Goal: Task Accomplishment & Management: Manage account settings

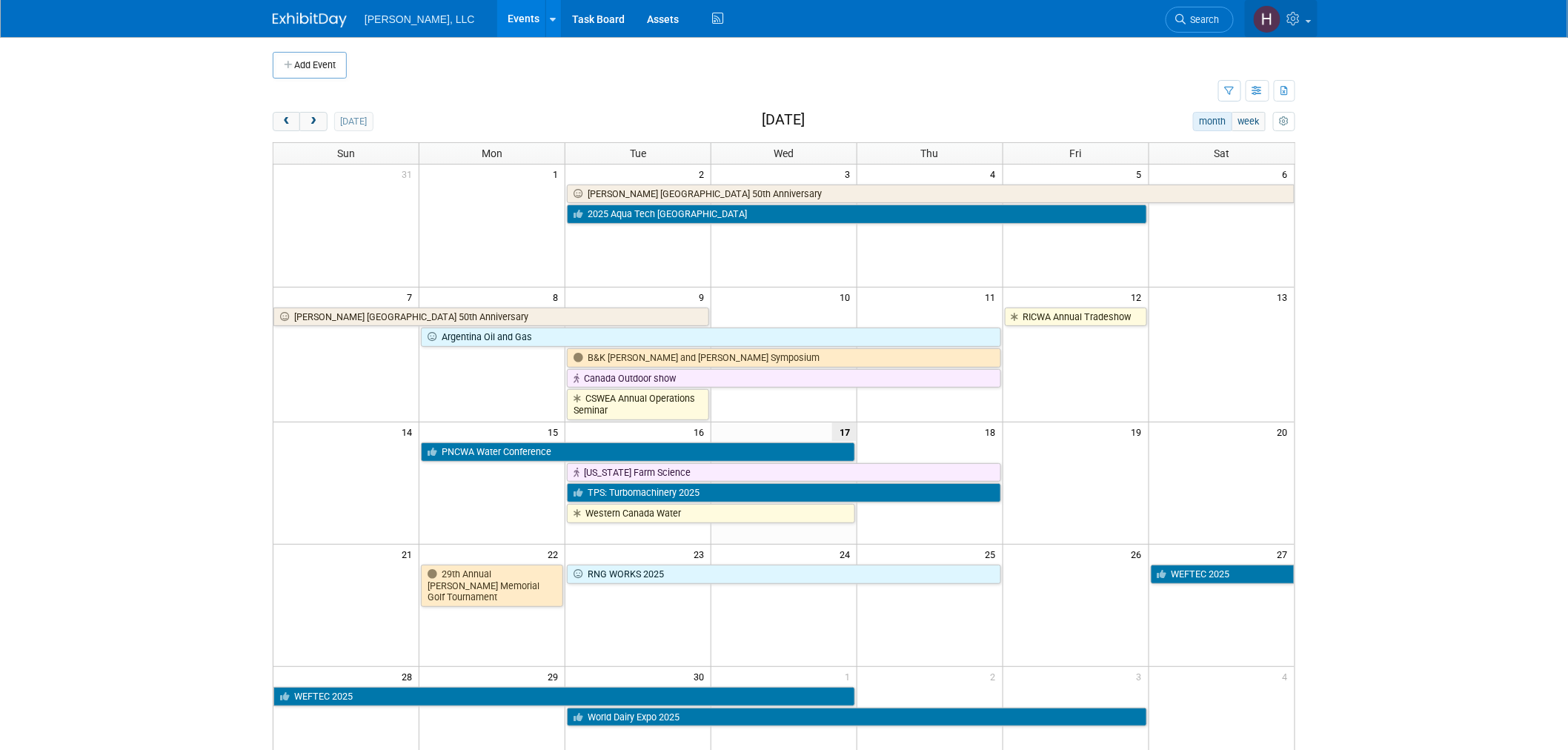
click at [1291, 12] on icon at bounding box center [1296, 19] width 17 height 14
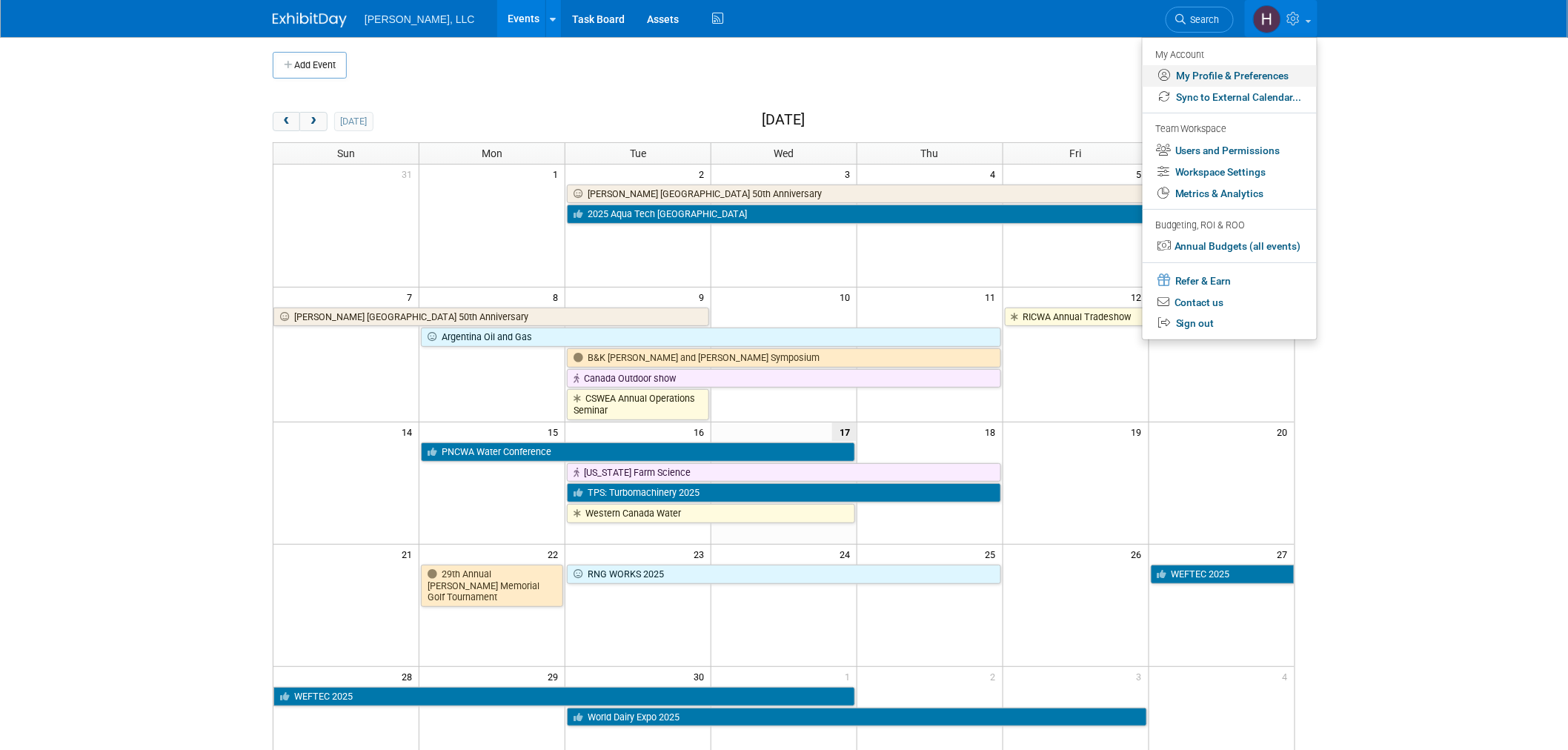
click at [1249, 79] on link "My Profile & Preferences" at bounding box center [1230, 76] width 174 height 21
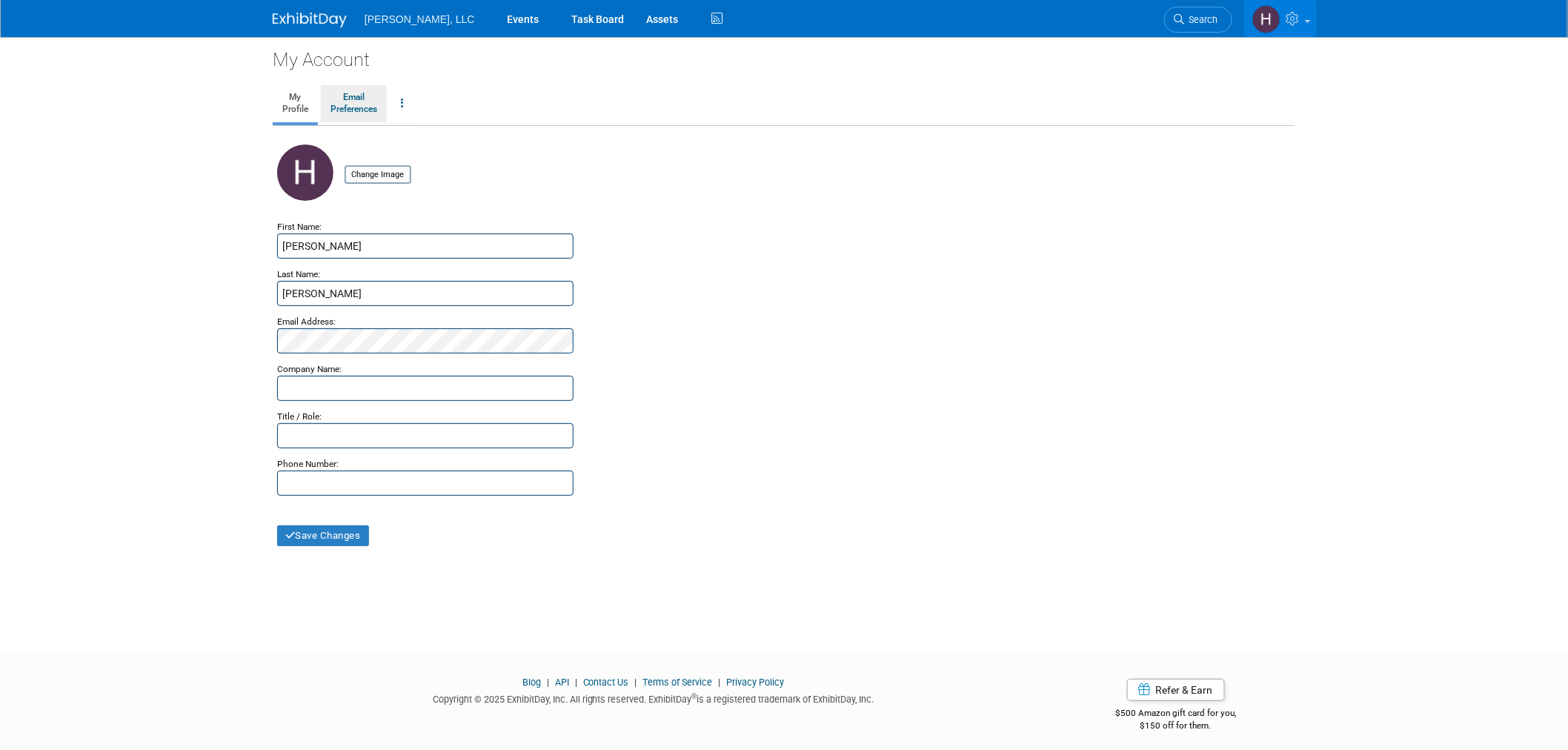
click at [354, 116] on link "Email Preferences" at bounding box center [354, 104] width 66 height 37
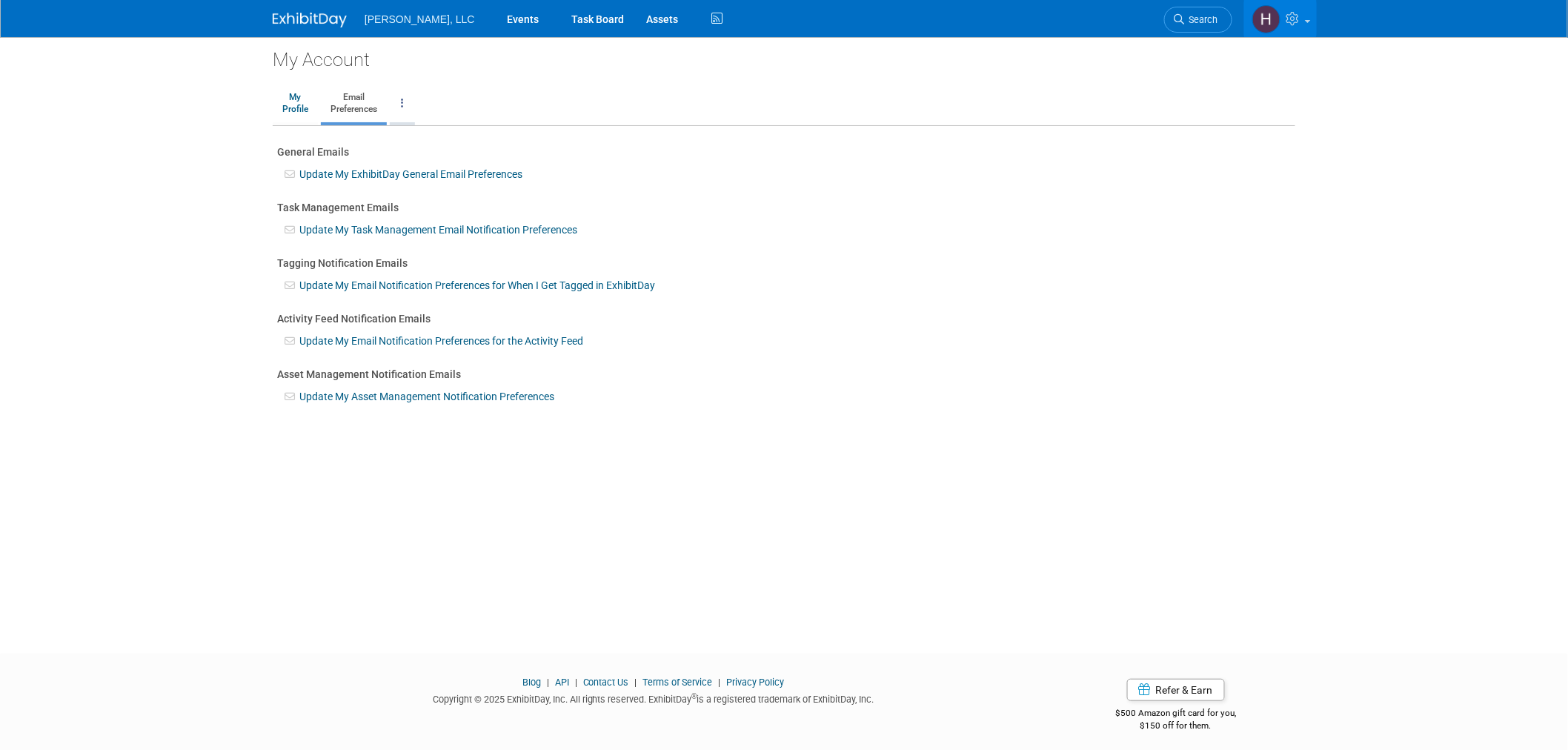
click at [404, 105] on icon at bounding box center [402, 103] width 3 height 11
click at [973, 168] on div "Update My ExhibitDay General Email Preferences" at bounding box center [784, 170] width 1014 height 22
click at [1281, 5] on link at bounding box center [1280, 18] width 72 height 37
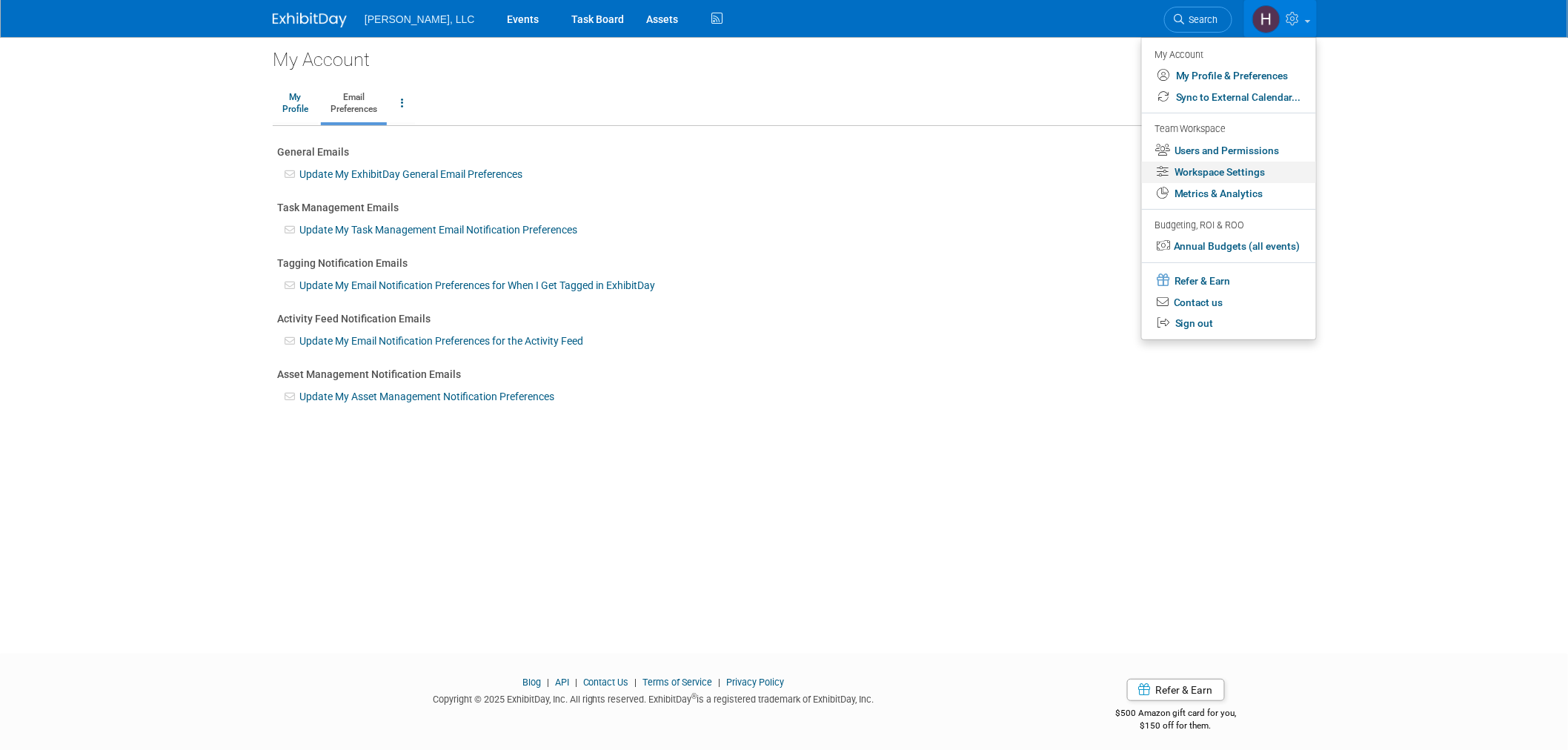
click at [1210, 174] on link "Workspace Settings" at bounding box center [1229, 172] width 174 height 21
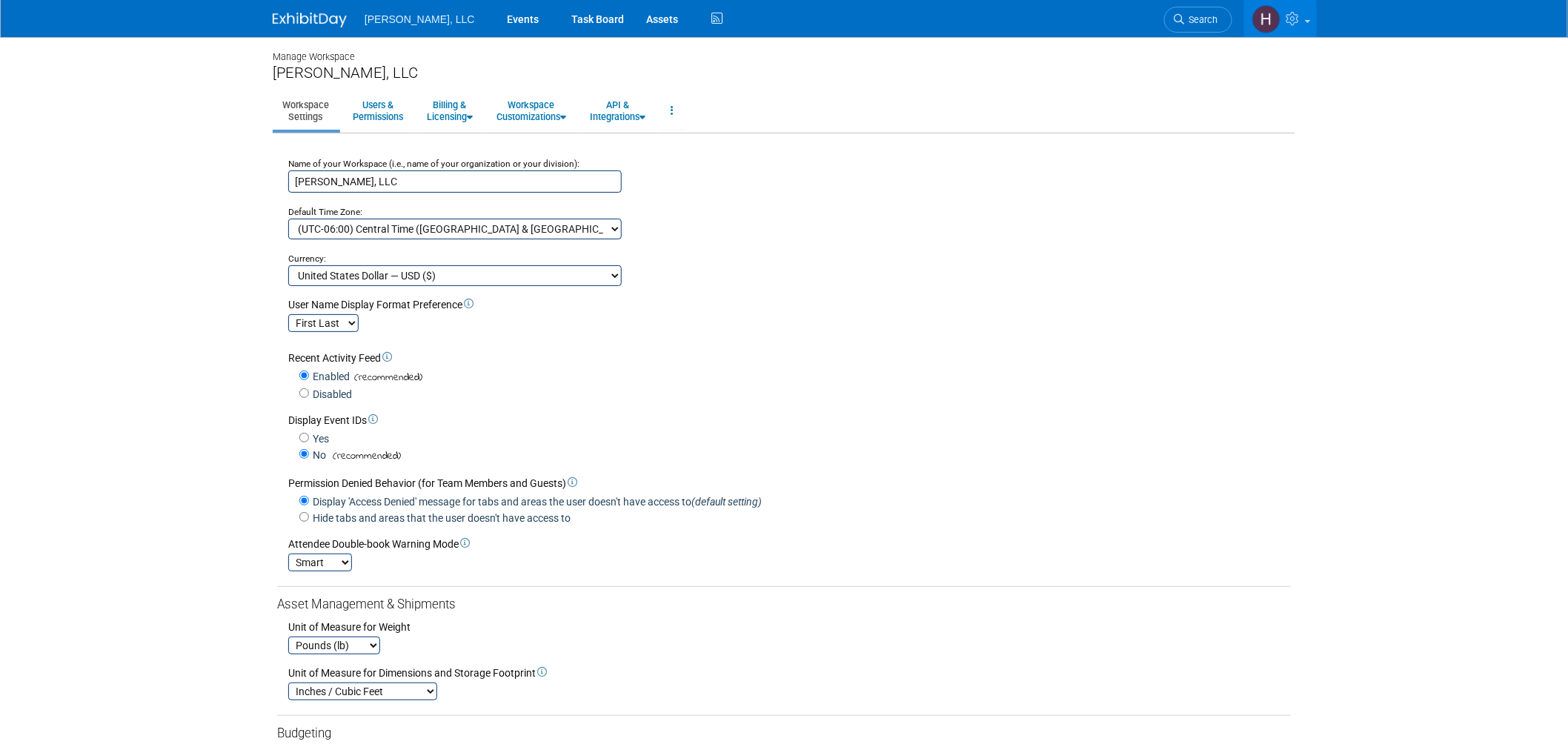
click at [320, 18] on img at bounding box center [309, 20] width 74 height 14
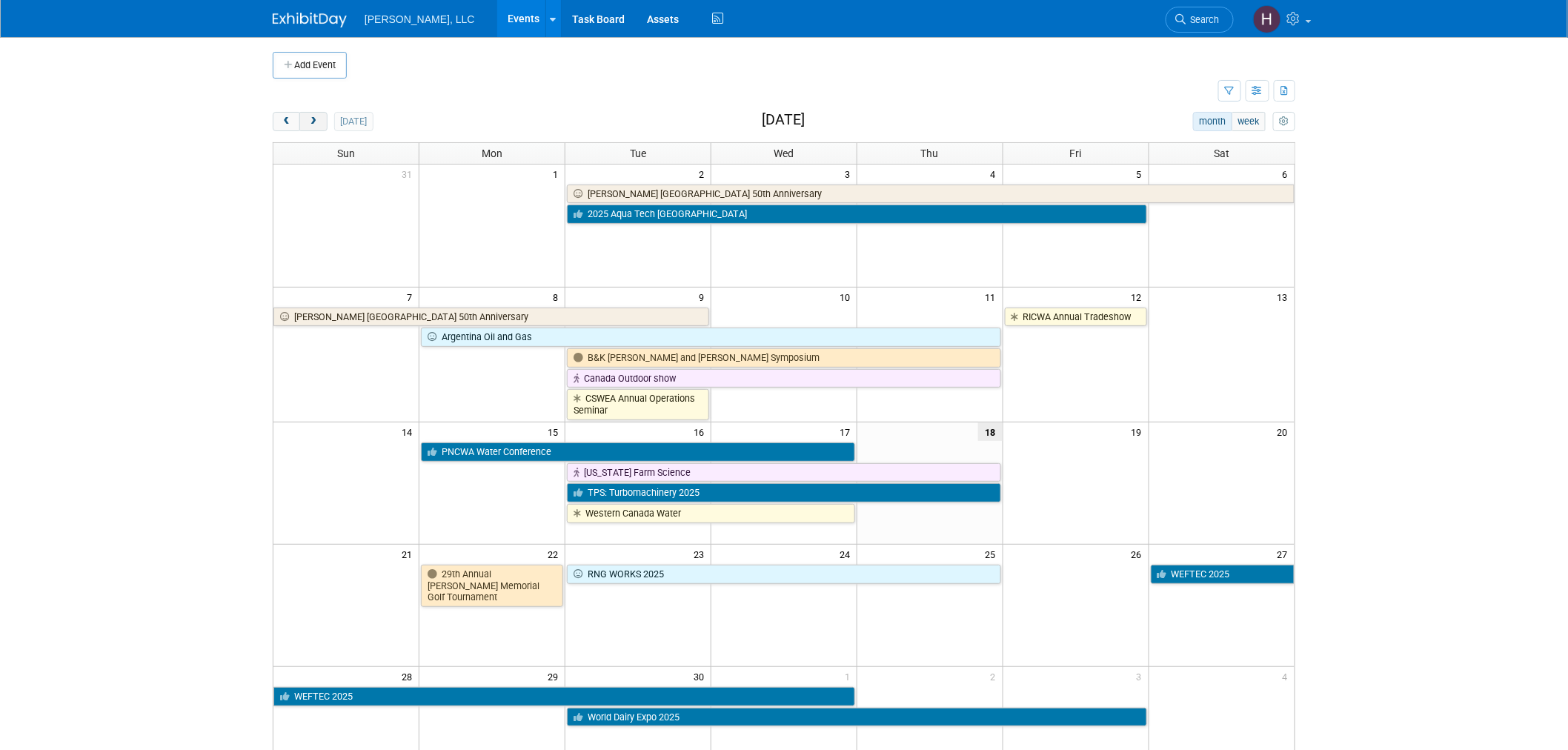
click at [311, 120] on span "next" at bounding box center [313, 122] width 11 height 10
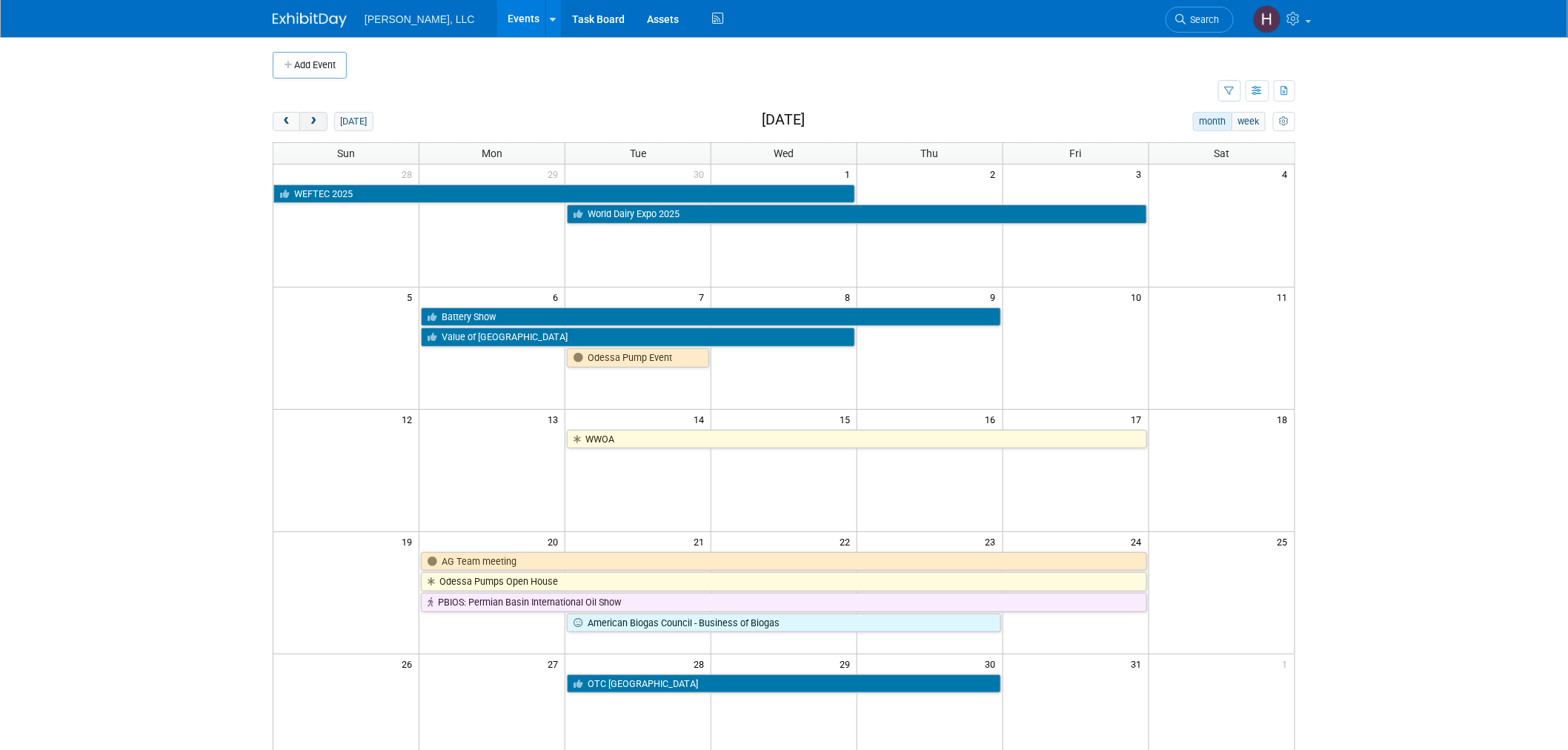
click at [309, 127] on button "next" at bounding box center [313, 121] width 27 height 19
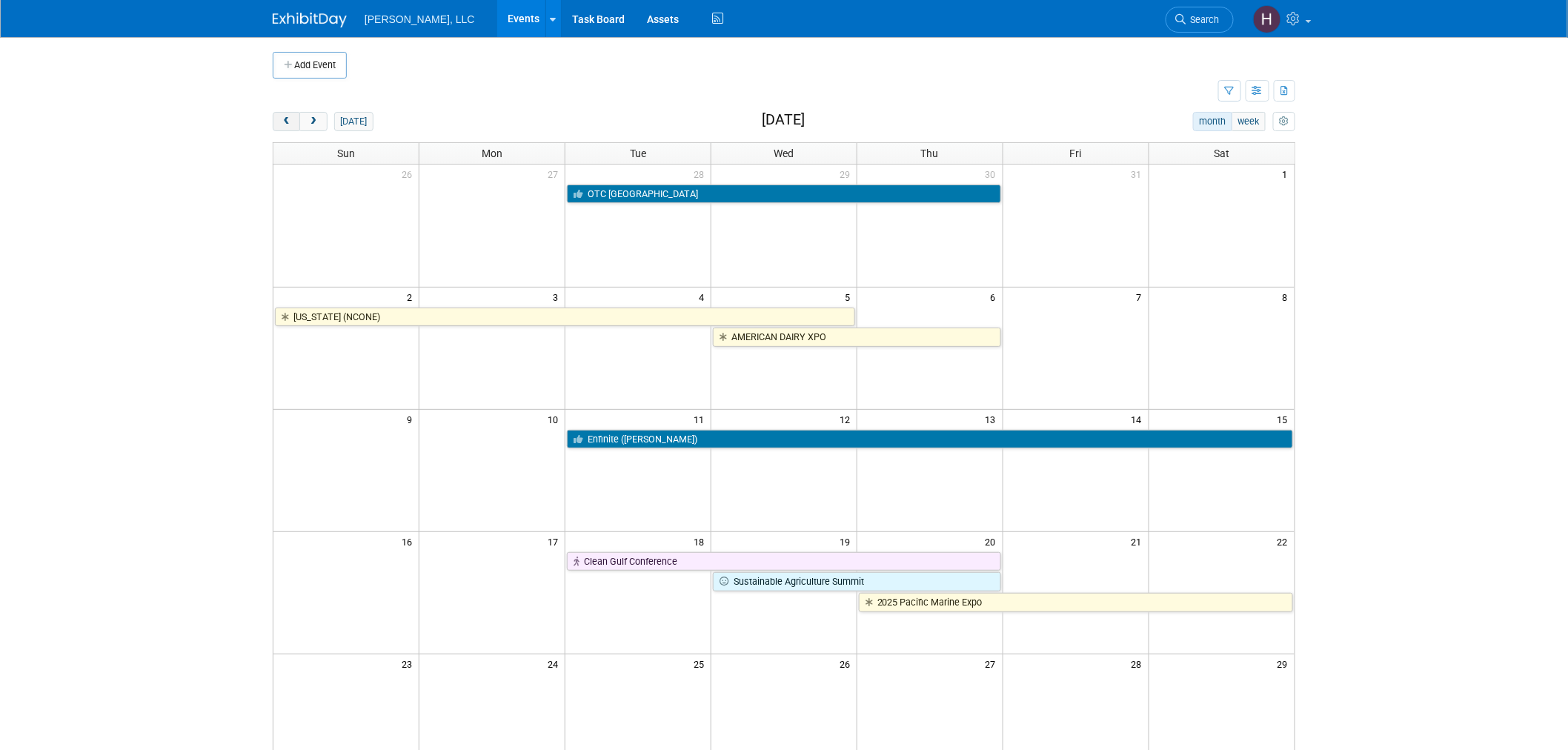
click at [293, 127] on button "prev" at bounding box center [287, 121] width 27 height 19
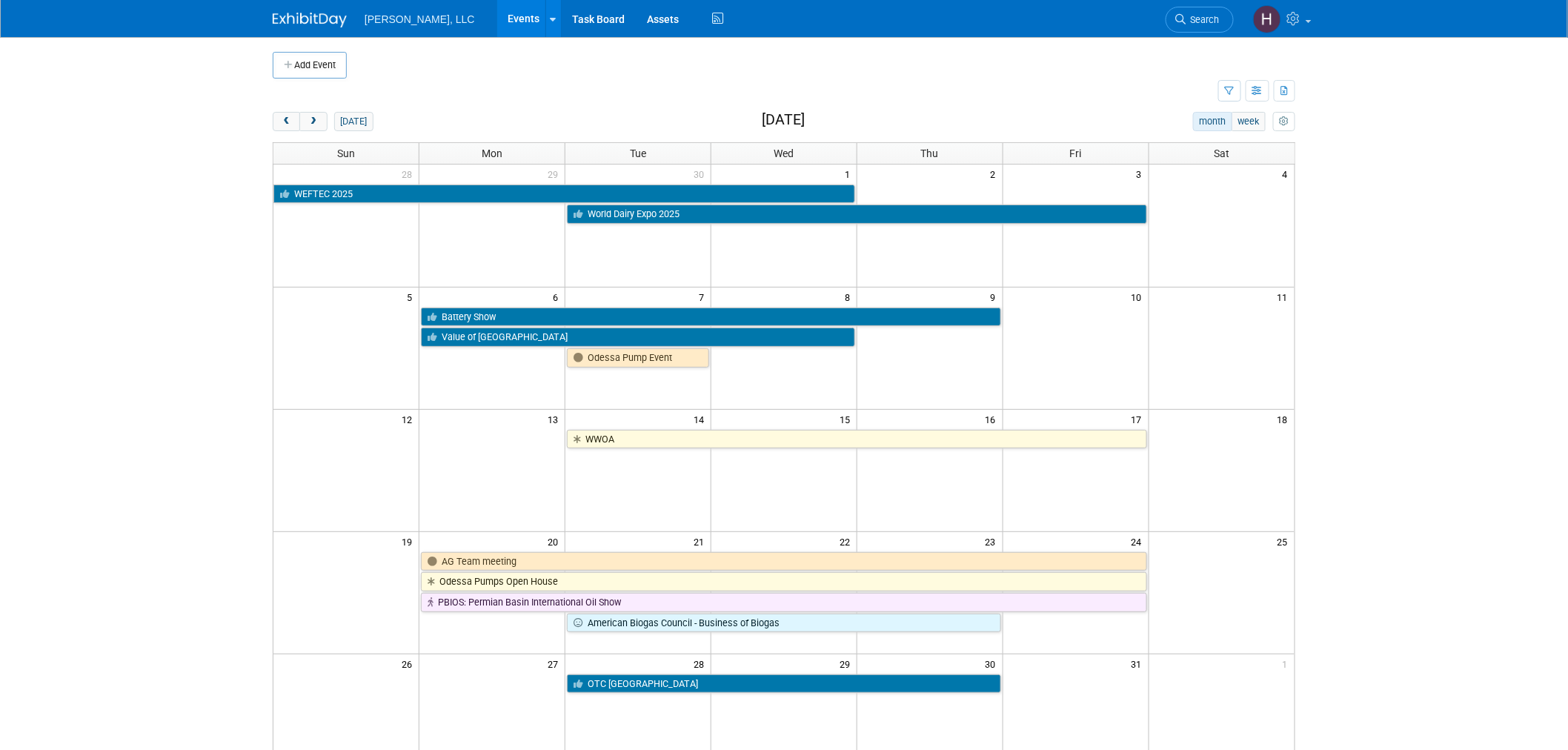
click at [1098, 337] on td at bounding box center [1076, 337] width 146 height 62
click at [316, 120] on span "next" at bounding box center [313, 122] width 11 height 10
